Goal: Find specific page/section: Locate a particular part of the current website

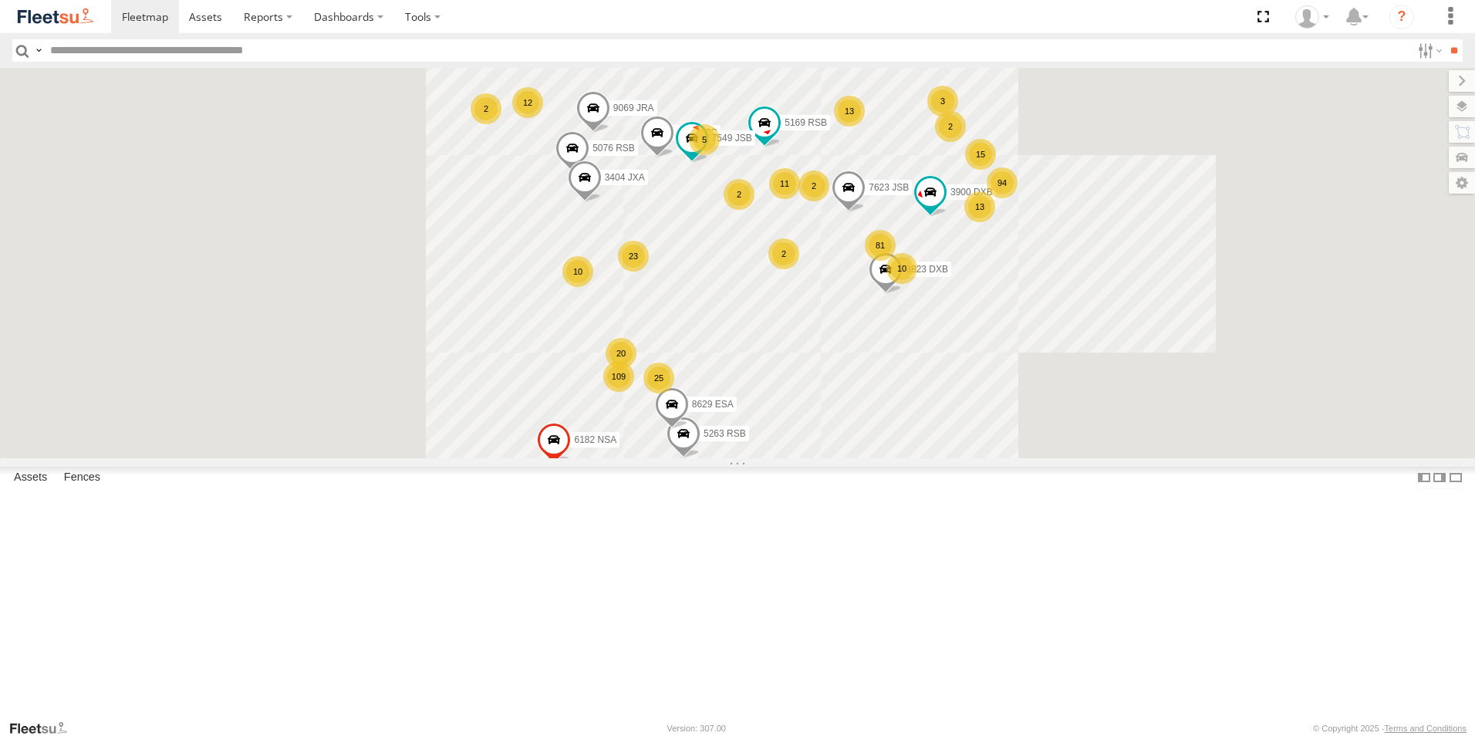
click at [118, 53] on input "text" at bounding box center [727, 50] width 1367 height 22
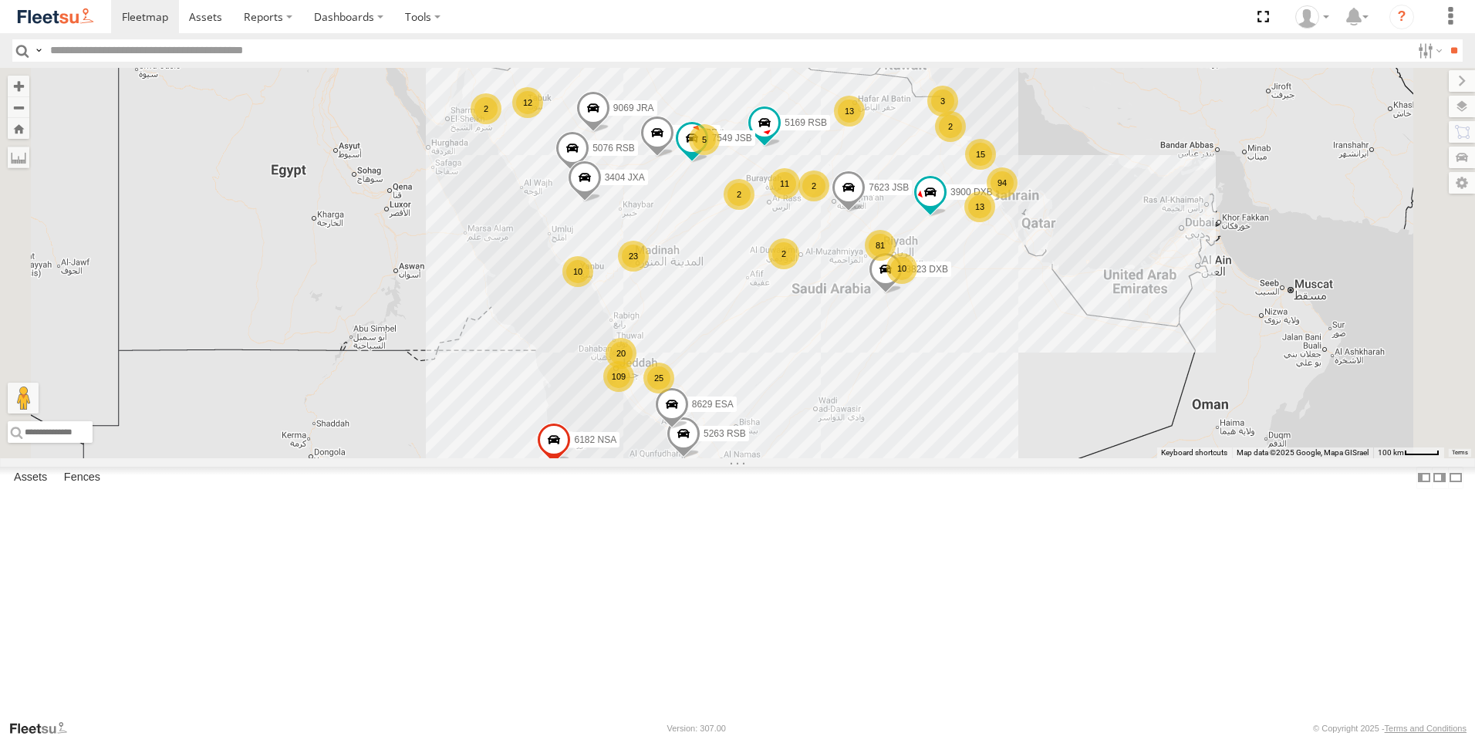
drag, startPoint x: 79, startPoint y: 434, endPoint x: 63, endPoint y: 438, distance: 16.8
drag, startPoint x: 63, startPoint y: 438, endPoint x: 63, endPoint y: 50, distance: 388.0
click at [65, 51] on input "text" at bounding box center [727, 50] width 1367 height 22
click at [79, 48] on input "text" at bounding box center [727, 50] width 1367 height 22
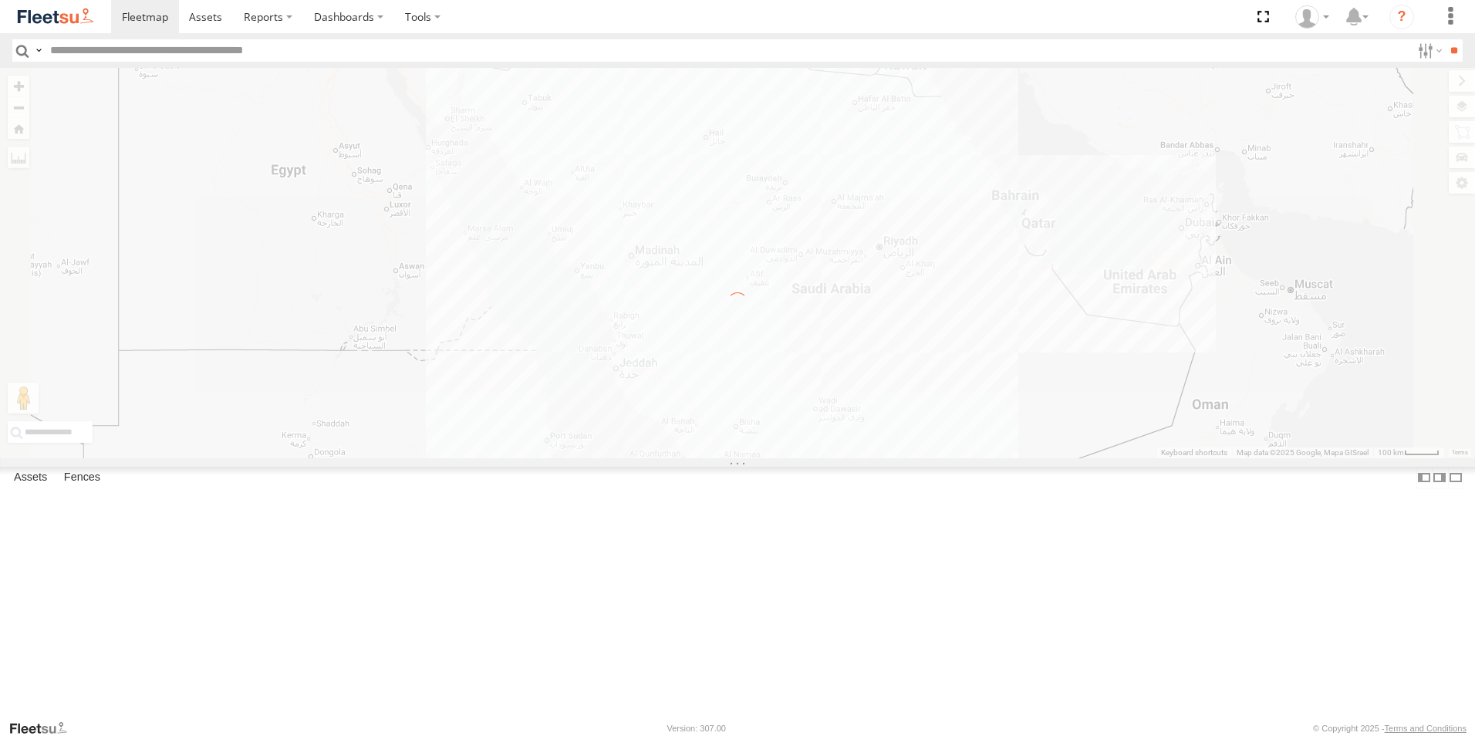
click at [103, 52] on input "text" at bounding box center [727, 50] width 1367 height 22
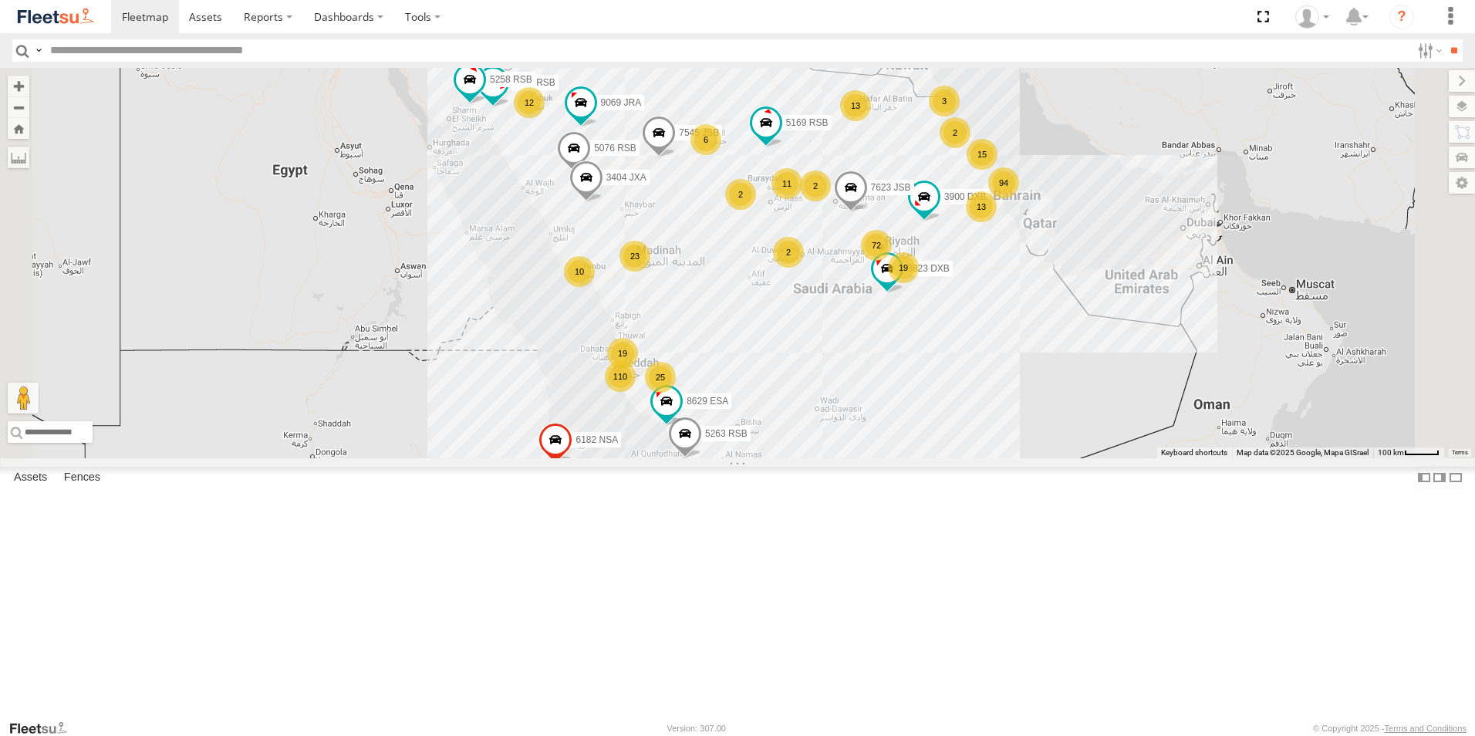
click at [98, 52] on input "text" at bounding box center [727, 50] width 1367 height 22
type input "****"
click at [1445, 39] on input "**" at bounding box center [1454, 50] width 18 height 22
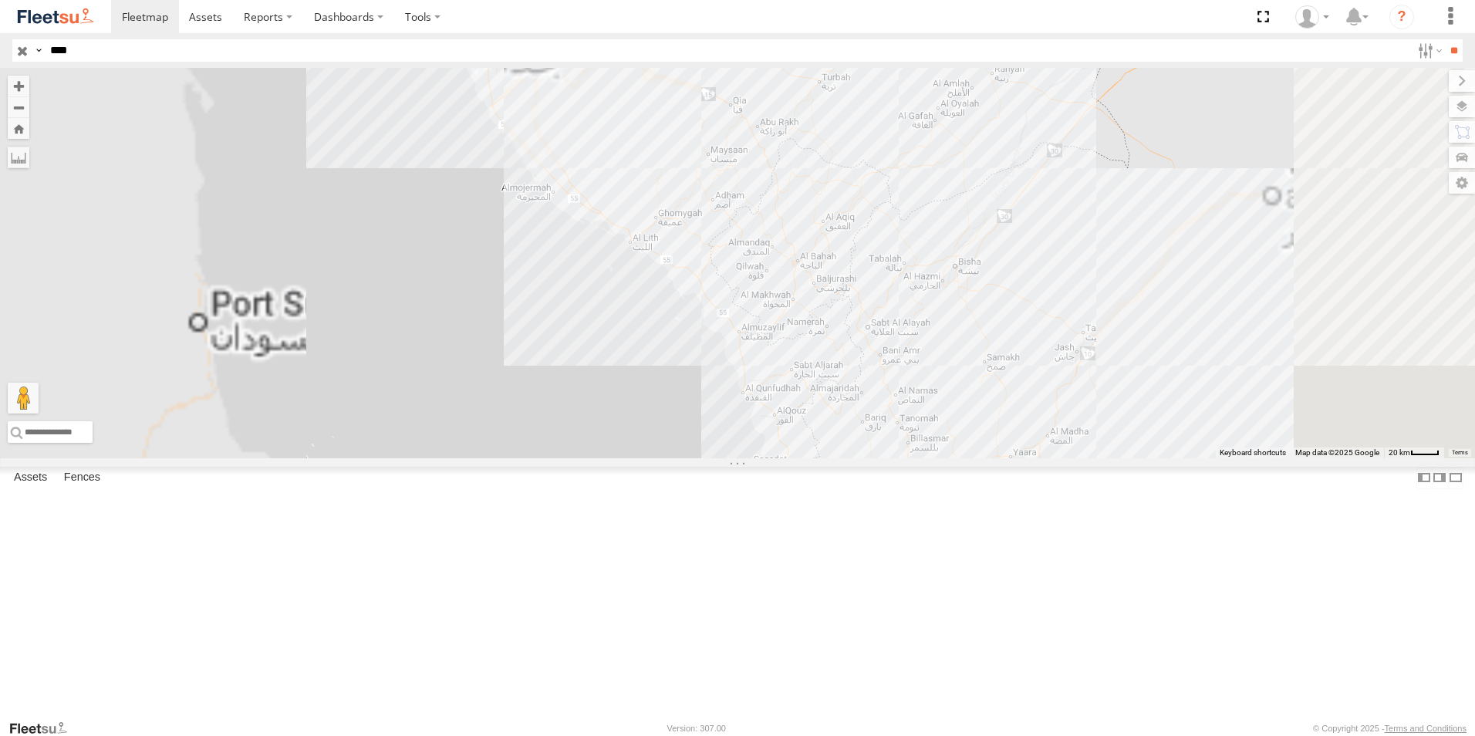
click at [0, 0] on div "8911 NXA" at bounding box center [0, 0] width 0 height 0
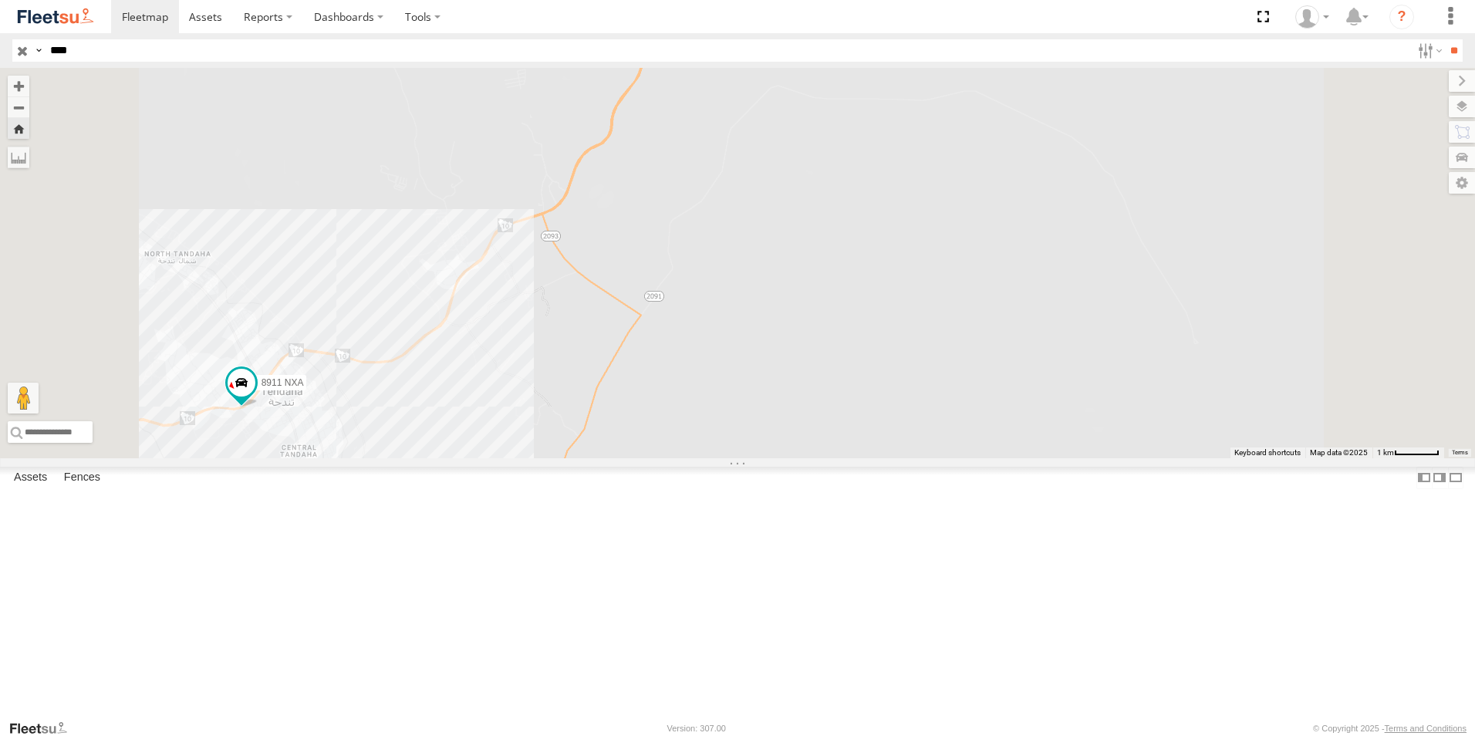
click at [0, 0] on div "[PERSON_NAME] - Jeddah" at bounding box center [0, 0] width 0 height 0
